Goal: Use online tool/utility: Utilize a website feature to perform a specific function

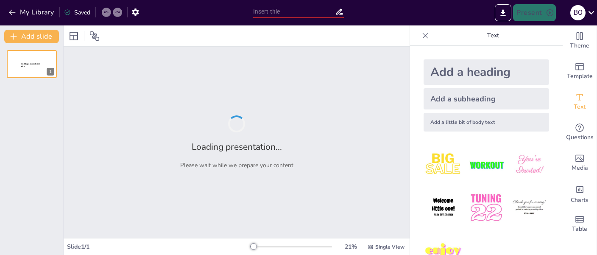
type input "Rediseño de un Curso Virtual de Administración Financiera: una propuesta con IA"
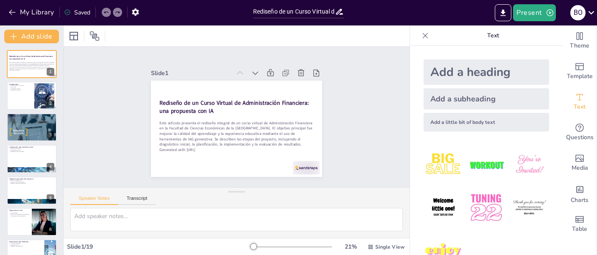
checkbox input "true"
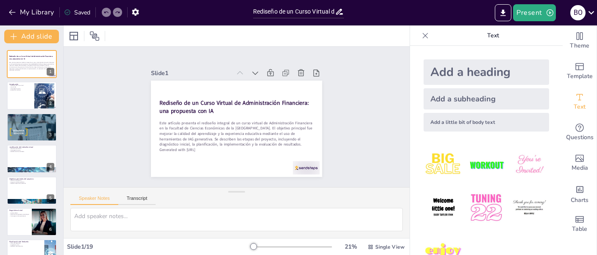
checkbox input "true"
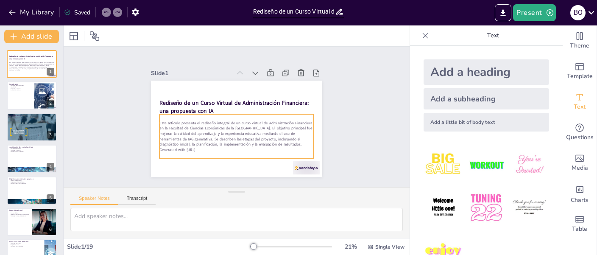
checkbox input "true"
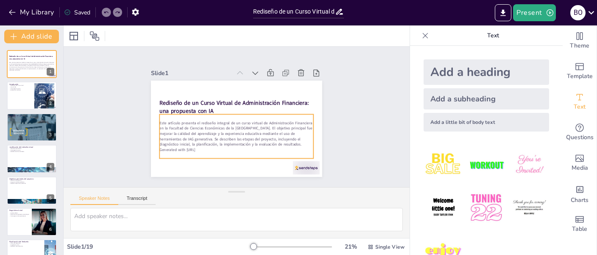
checkbox input "true"
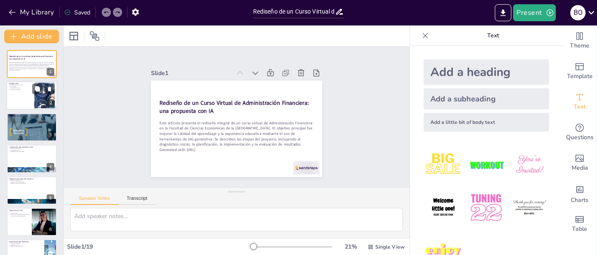
checkbox input "true"
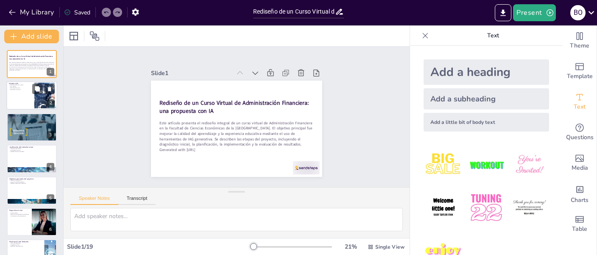
click at [15, 92] on div at bounding box center [31, 95] width 51 height 29
type textarea "Lore ipsum dolorsi am consectetur adi elitsedd eiu tempo incidid, utl et dolo m…"
checkbox input "true"
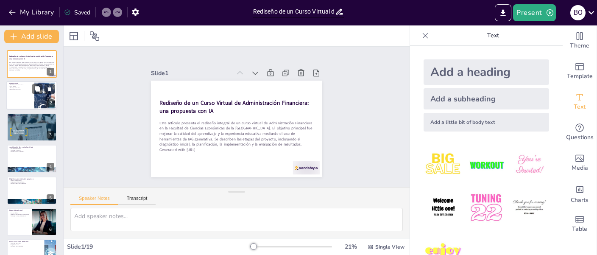
checkbox input "true"
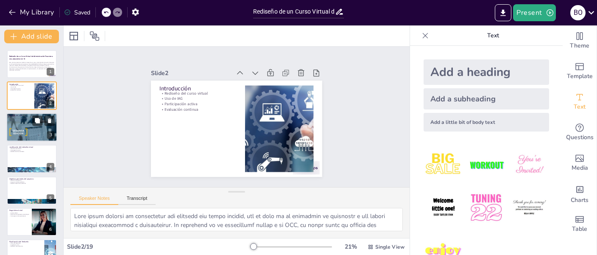
checkbox input "true"
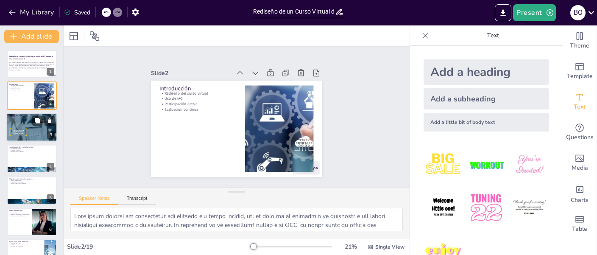
checkbox input "true"
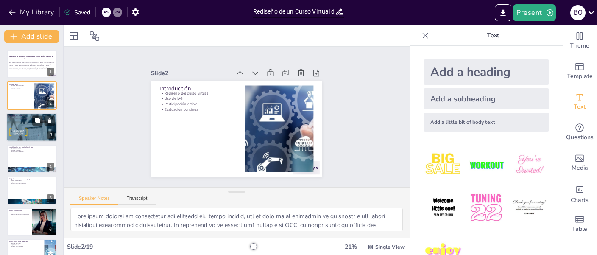
click at [20, 134] on div at bounding box center [31, 127] width 51 height 36
type textarea "Comprender el contexto histórico de la UBA y la FCE es esencial para apreciar l…"
checkbox input "true"
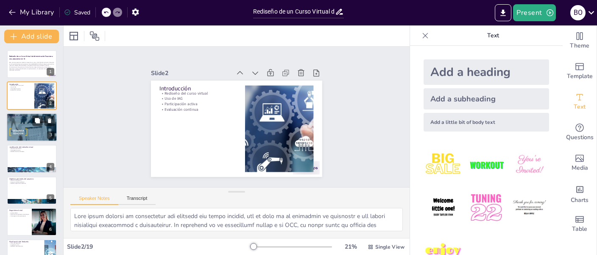
checkbox input "true"
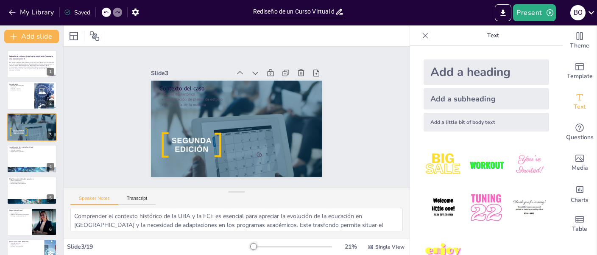
checkbox input "true"
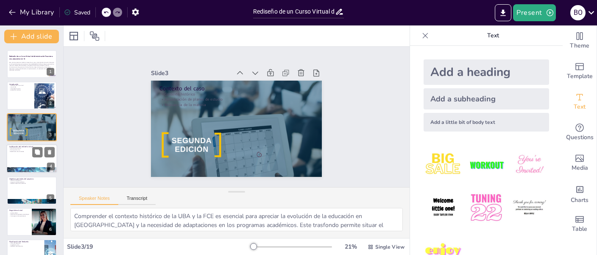
checkbox input "true"
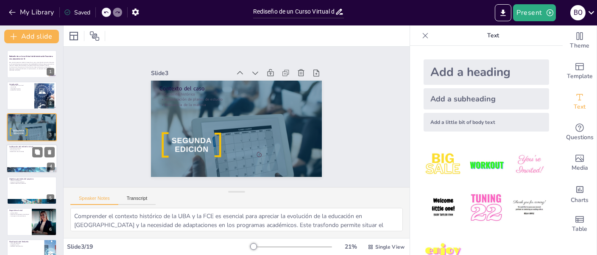
checkbox input "true"
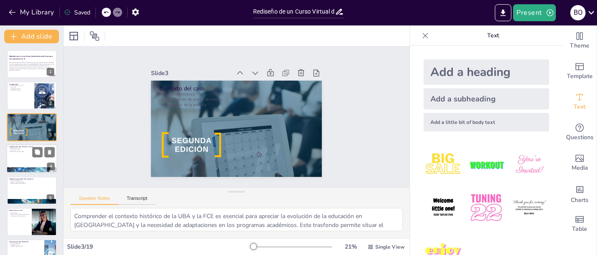
checkbox input "true"
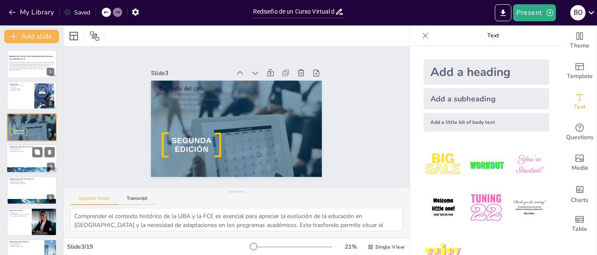
checkbox input "true"
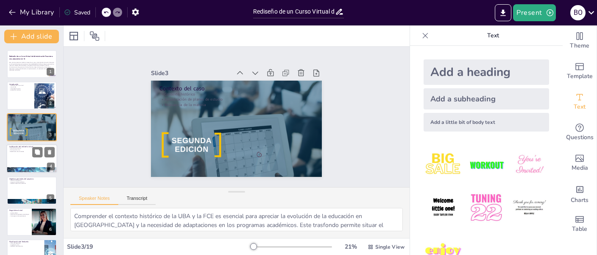
checkbox input "true"
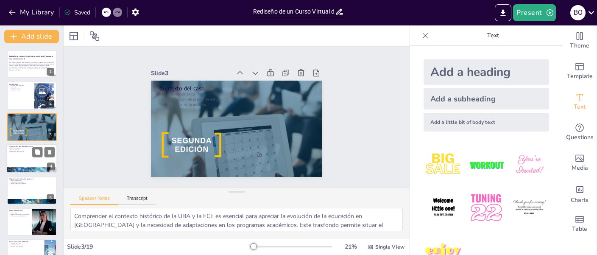
click at [30, 157] on div at bounding box center [31, 158] width 51 height 29
type textarea "El alto nivel de abandono es un desafío significativo en la educación a distanc…"
checkbox input "true"
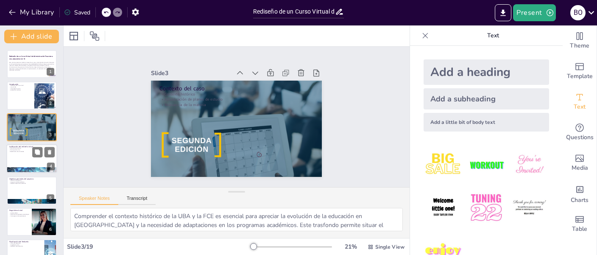
checkbox input "true"
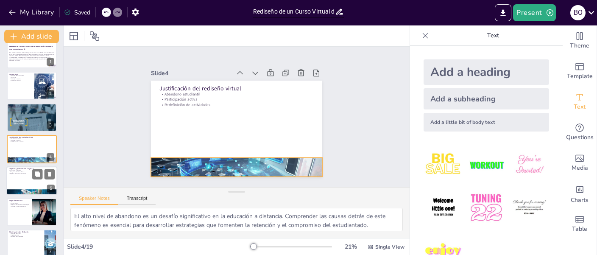
checkbox input "true"
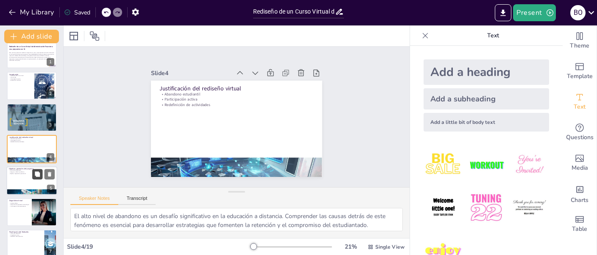
checkbox input "true"
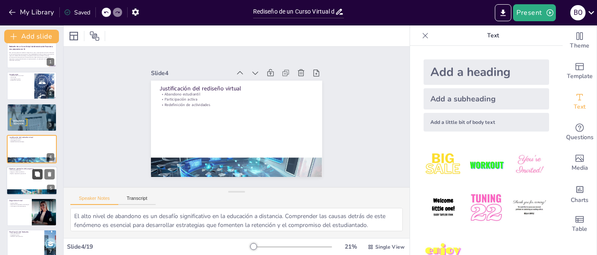
checkbox input "true"
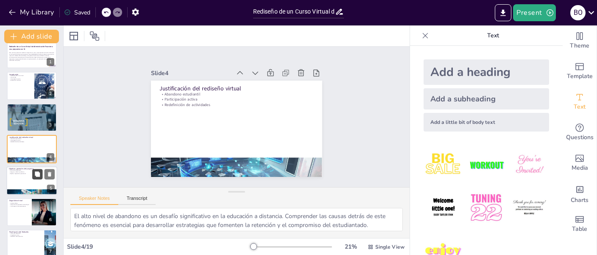
click at [32, 176] on button at bounding box center [37, 174] width 10 height 10
type textarea "Maximizar el esfuerzo del estudiantado implica crear un entorno que fomente la …"
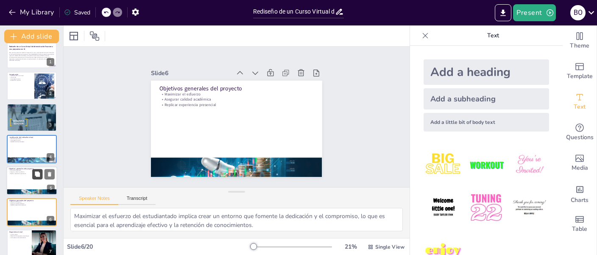
checkbox input "true"
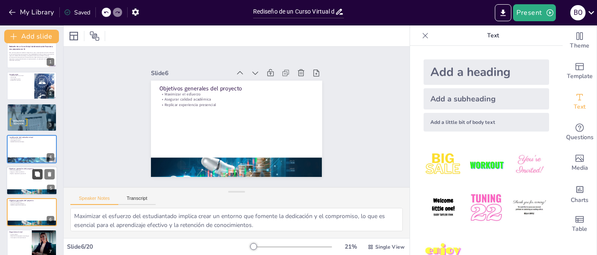
scroll to position [73, 0]
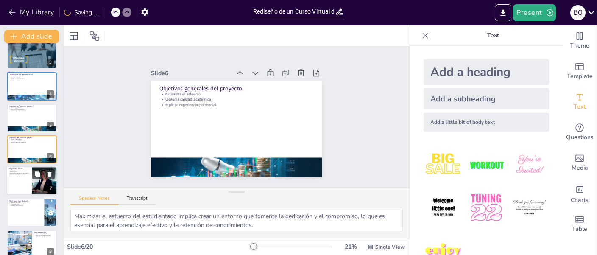
checkbox input "true"
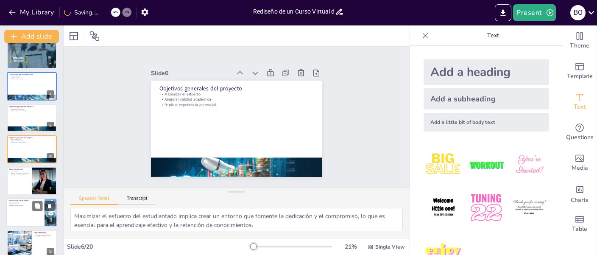
checkbox input "true"
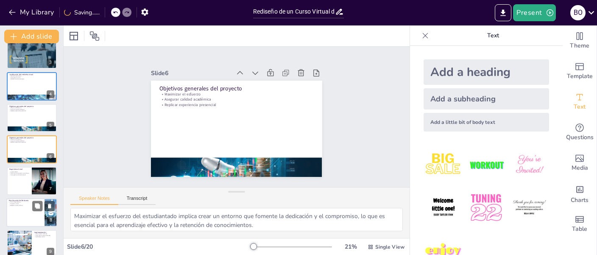
checkbox input "true"
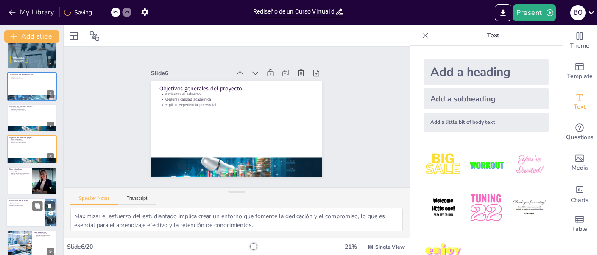
checkbox input "true"
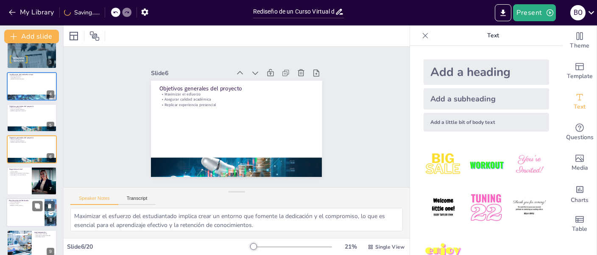
checkbox input "true"
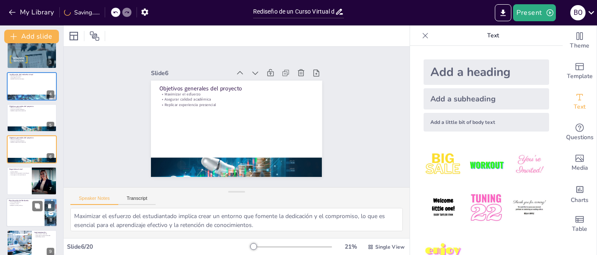
checkbox input "true"
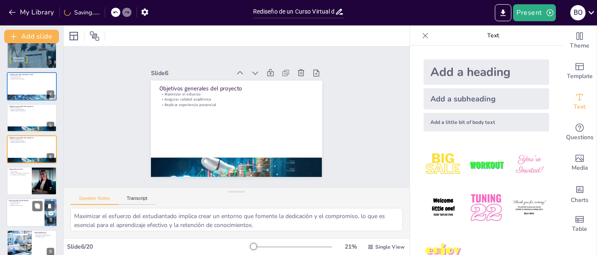
checkbox input "true"
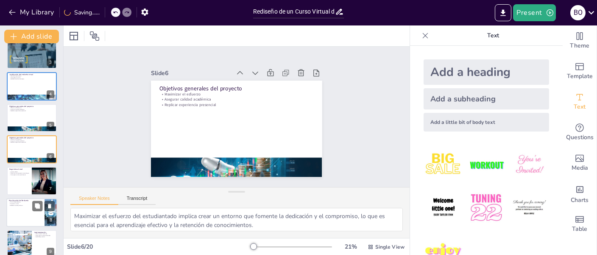
checkbox input "true"
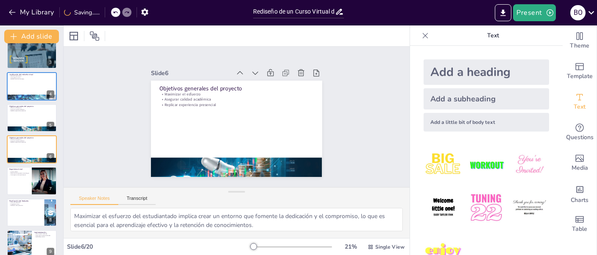
checkbox input "true"
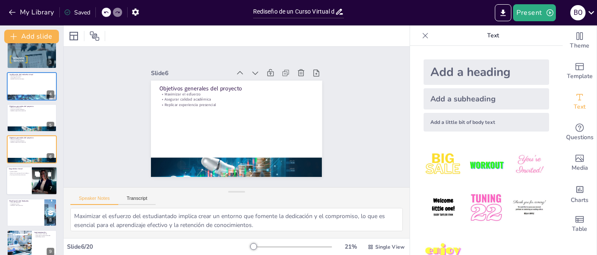
checkbox input "true"
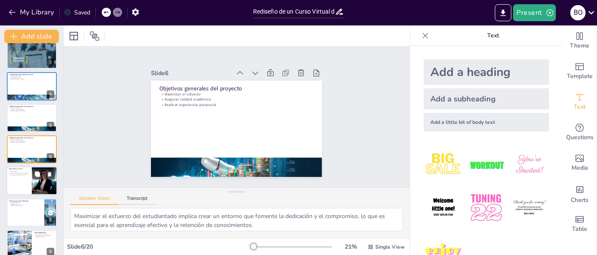
checkbox input "true"
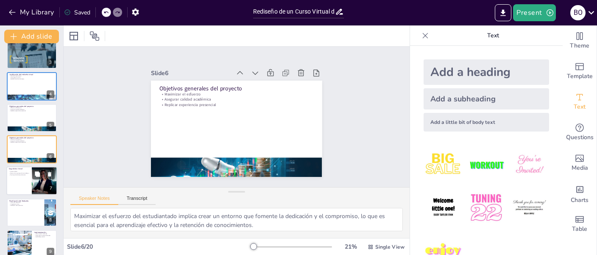
checkbox input "true"
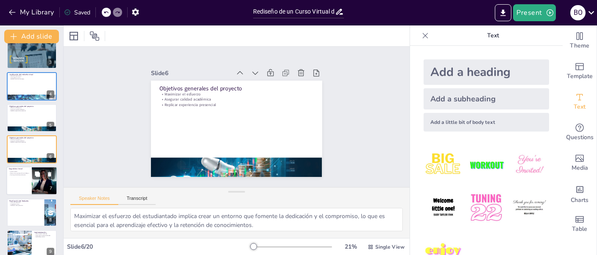
checkbox input "true"
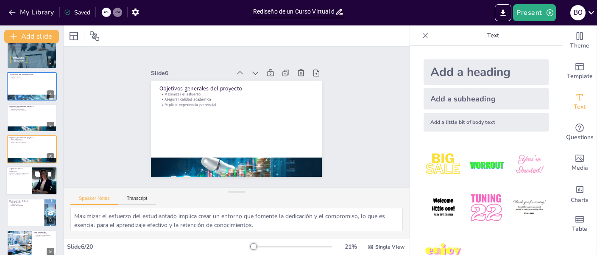
checkbox input "true"
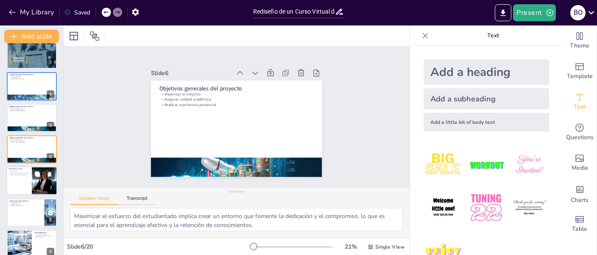
click at [19, 174] on p "Participación del estudiantado" at bounding box center [19, 175] width 20 height 2
type textarea "El análisis FODA es una herramienta estratégica que permite evaluar la situació…"
checkbox input "true"
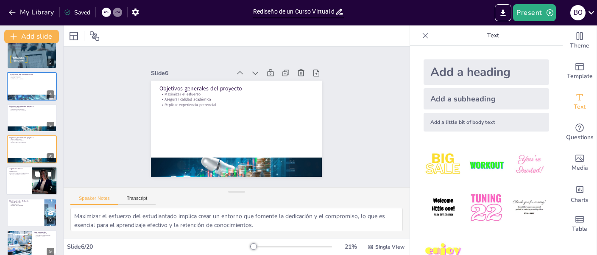
checkbox input "true"
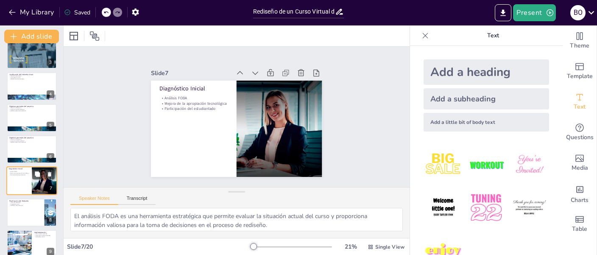
scroll to position [104, 0]
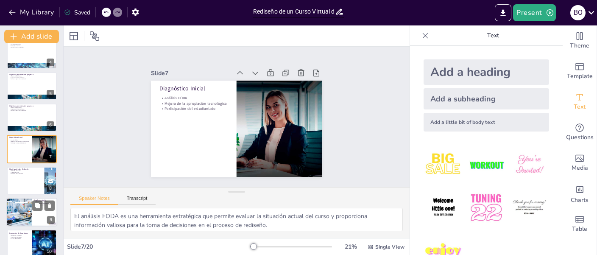
checkbox input "true"
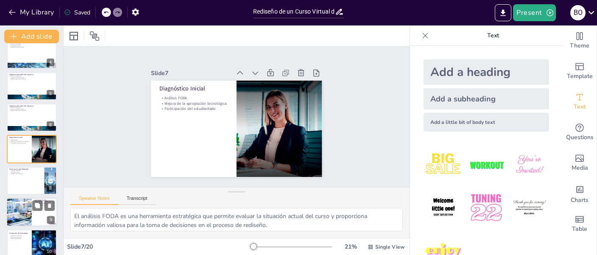
checkbox input "true"
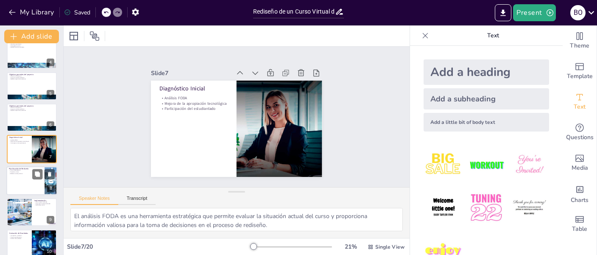
checkbox input "true"
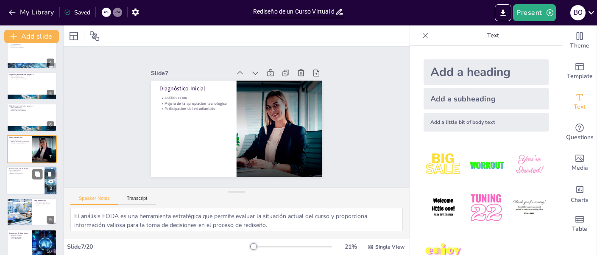
checkbox input "true"
click at [21, 185] on div at bounding box center [31, 180] width 51 height 29
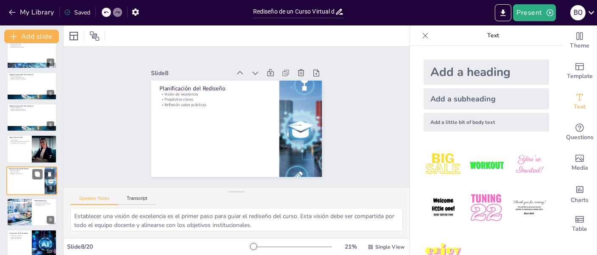
scroll to position [136, 0]
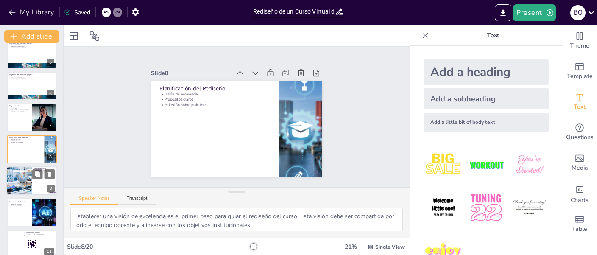
click at [19, 187] on div at bounding box center [19, 180] width 46 height 29
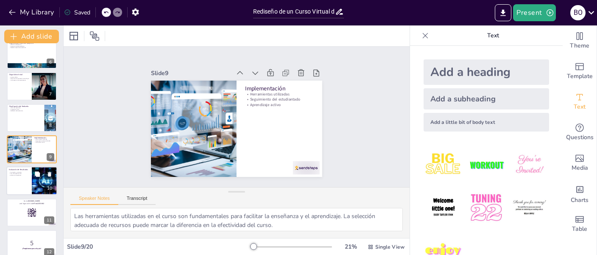
click at [22, 180] on div at bounding box center [31, 181] width 51 height 29
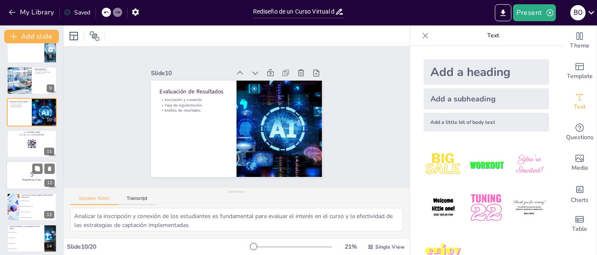
scroll to position [239, 0]
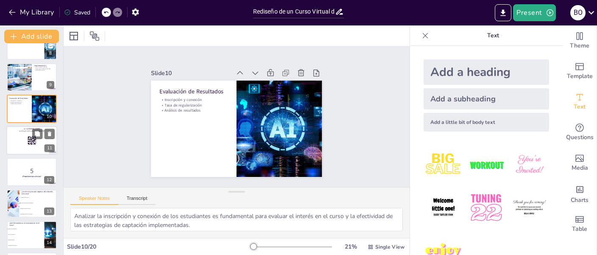
click at [29, 145] on div at bounding box center [31, 140] width 51 height 29
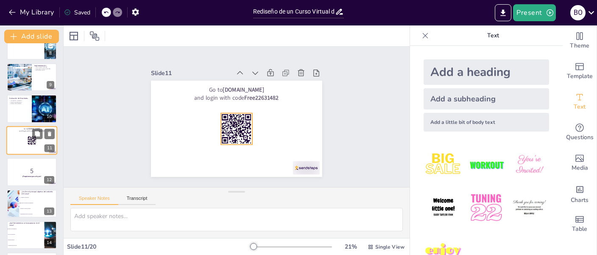
scroll to position [230, 0]
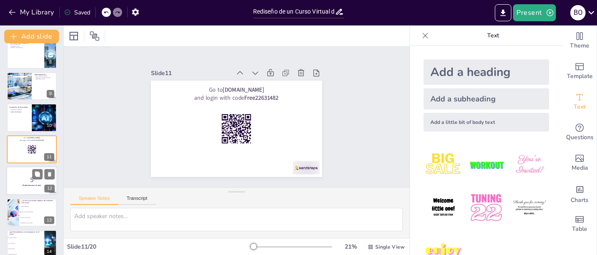
click at [29, 174] on div at bounding box center [31, 180] width 51 height 29
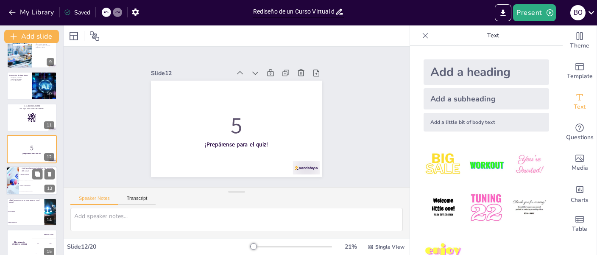
click at [25, 184] on li "Reducir la carga de trabajo" at bounding box center [38, 186] width 38 height 6
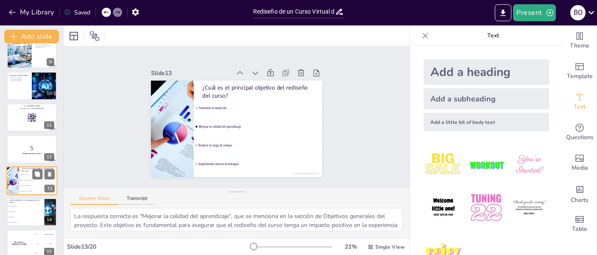
scroll to position [294, 0]
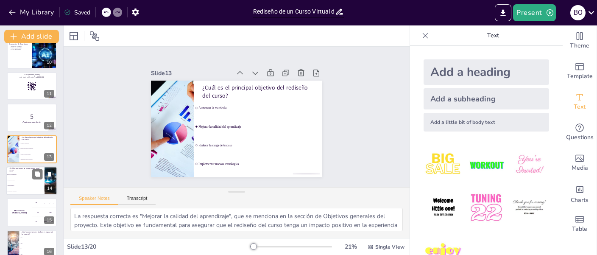
click at [20, 180] on span "Foros de discusión" at bounding box center [26, 179] width 36 height 1
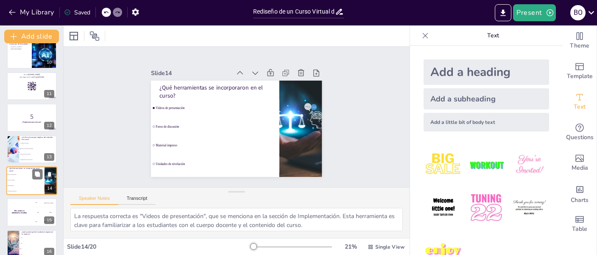
scroll to position [325, 0]
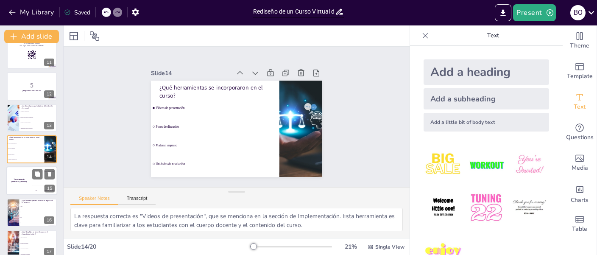
click at [19, 180] on h4 "The winner is [PERSON_NAME]" at bounding box center [18, 181] width 25 height 4
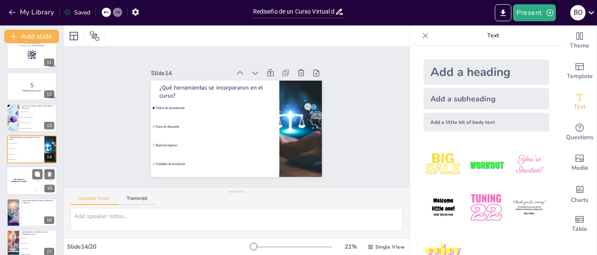
scroll to position [357, 0]
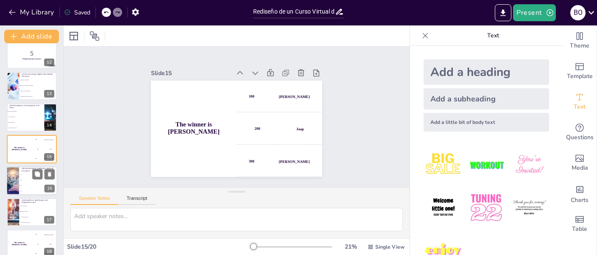
click at [20, 186] on li "7%" at bounding box center [38, 186] width 38 height 6
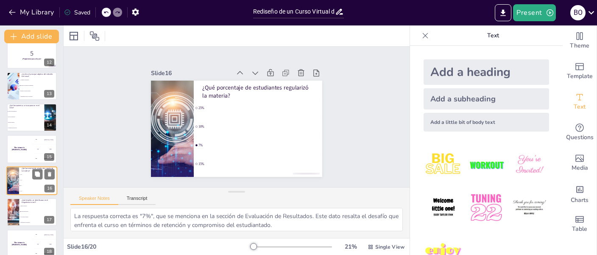
scroll to position [388, 0]
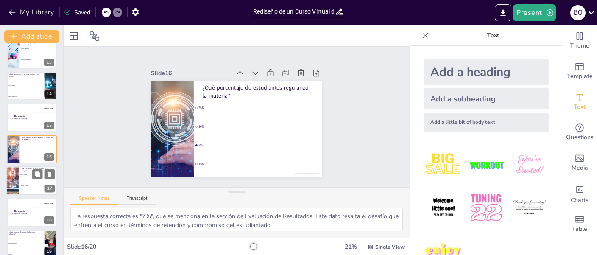
click at [19, 184] on li "Alta carga de trabajo" at bounding box center [38, 186] width 38 height 6
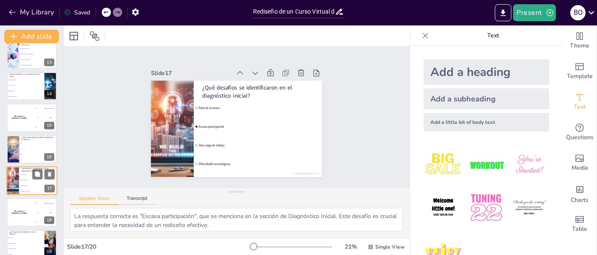
scroll to position [420, 0]
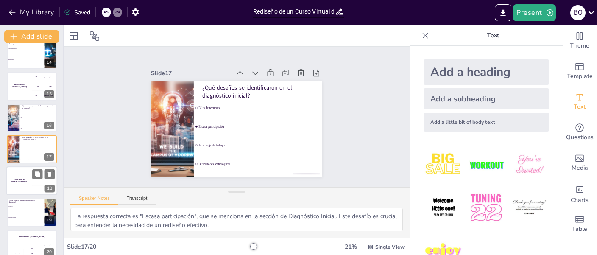
click at [17, 182] on div "The winner is [PERSON_NAME]" at bounding box center [18, 181] width 25 height 29
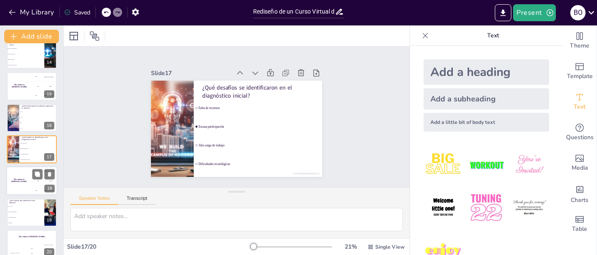
scroll to position [429, 0]
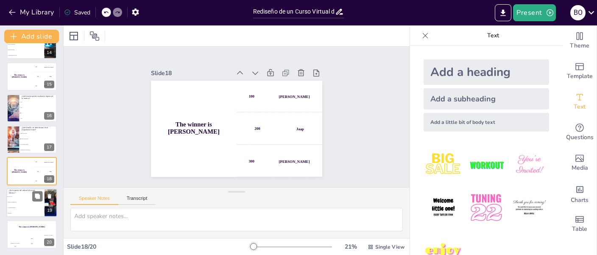
click at [20, 200] on li "Videos de presentación" at bounding box center [25, 202] width 38 height 6
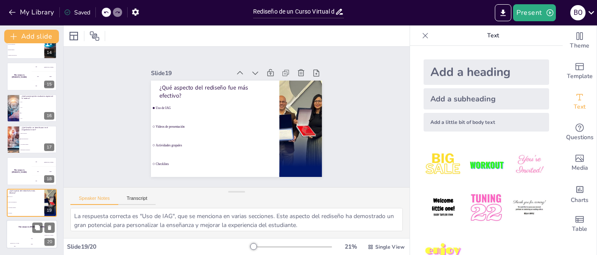
click at [23, 227] on h4 "The winner is [PERSON_NAME]" at bounding box center [31, 227] width 51 height 2
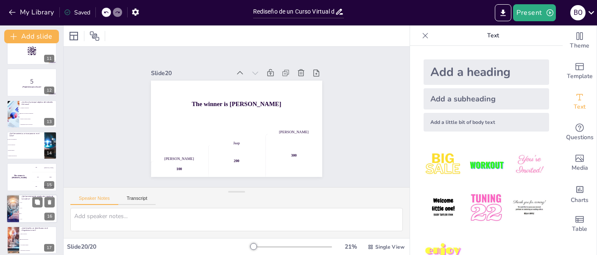
scroll to position [0, 0]
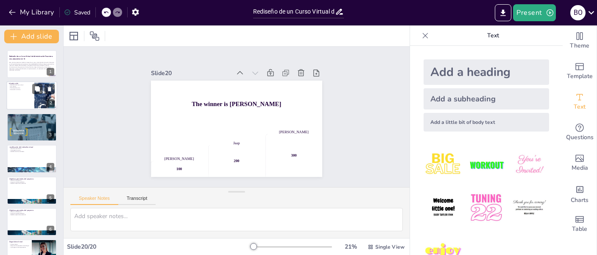
click at [18, 88] on p "Participación activa" at bounding box center [20, 88] width 23 height 2
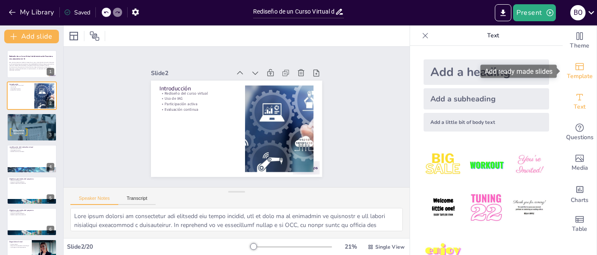
click at [582, 68] on icon "Add ready made slides" at bounding box center [580, 67] width 10 height 10
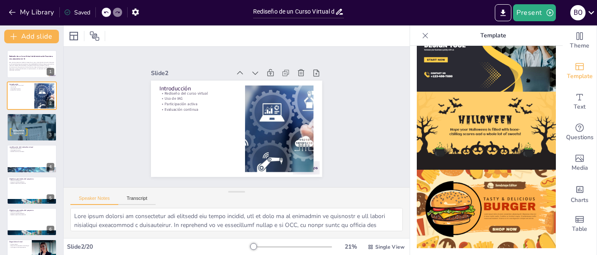
scroll to position [896, 0]
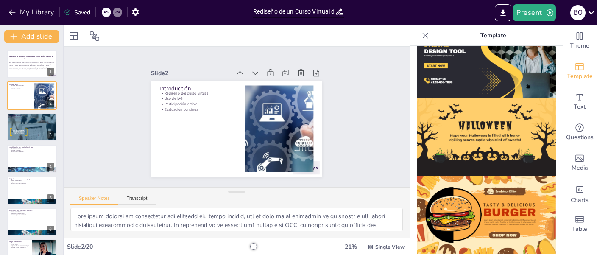
click at [422, 32] on icon at bounding box center [425, 35] width 8 height 8
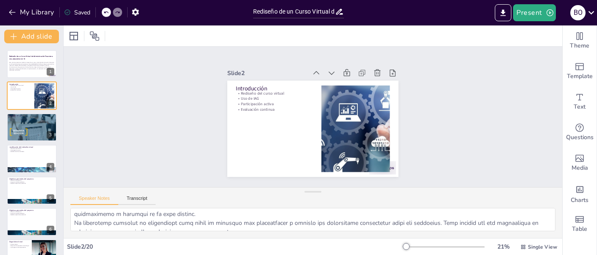
scroll to position [56, 0]
